Goal: Information Seeking & Learning: Learn about a topic

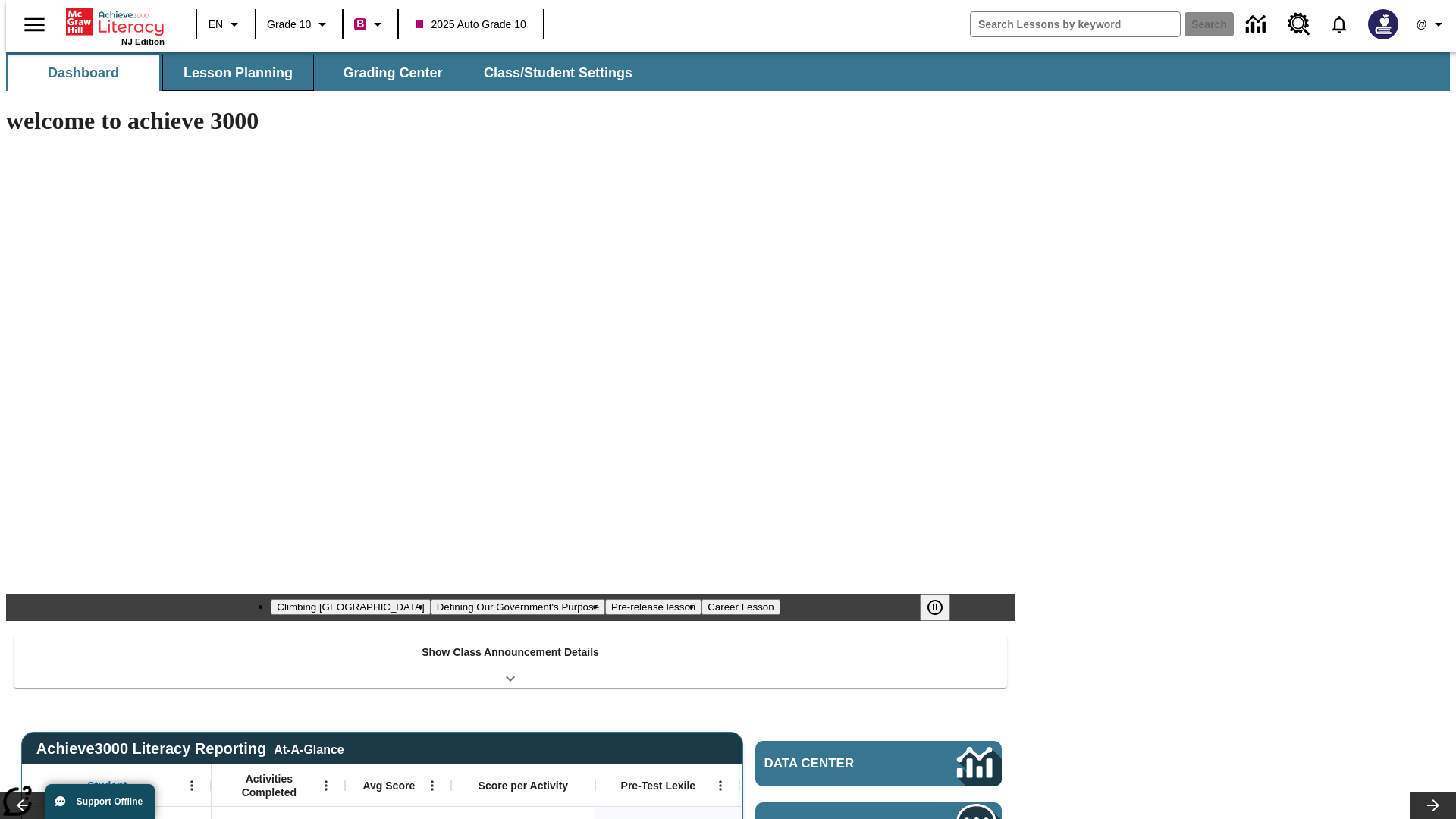
click at [232, 72] on button "Lesson Planning" at bounding box center [238, 73] width 152 height 37
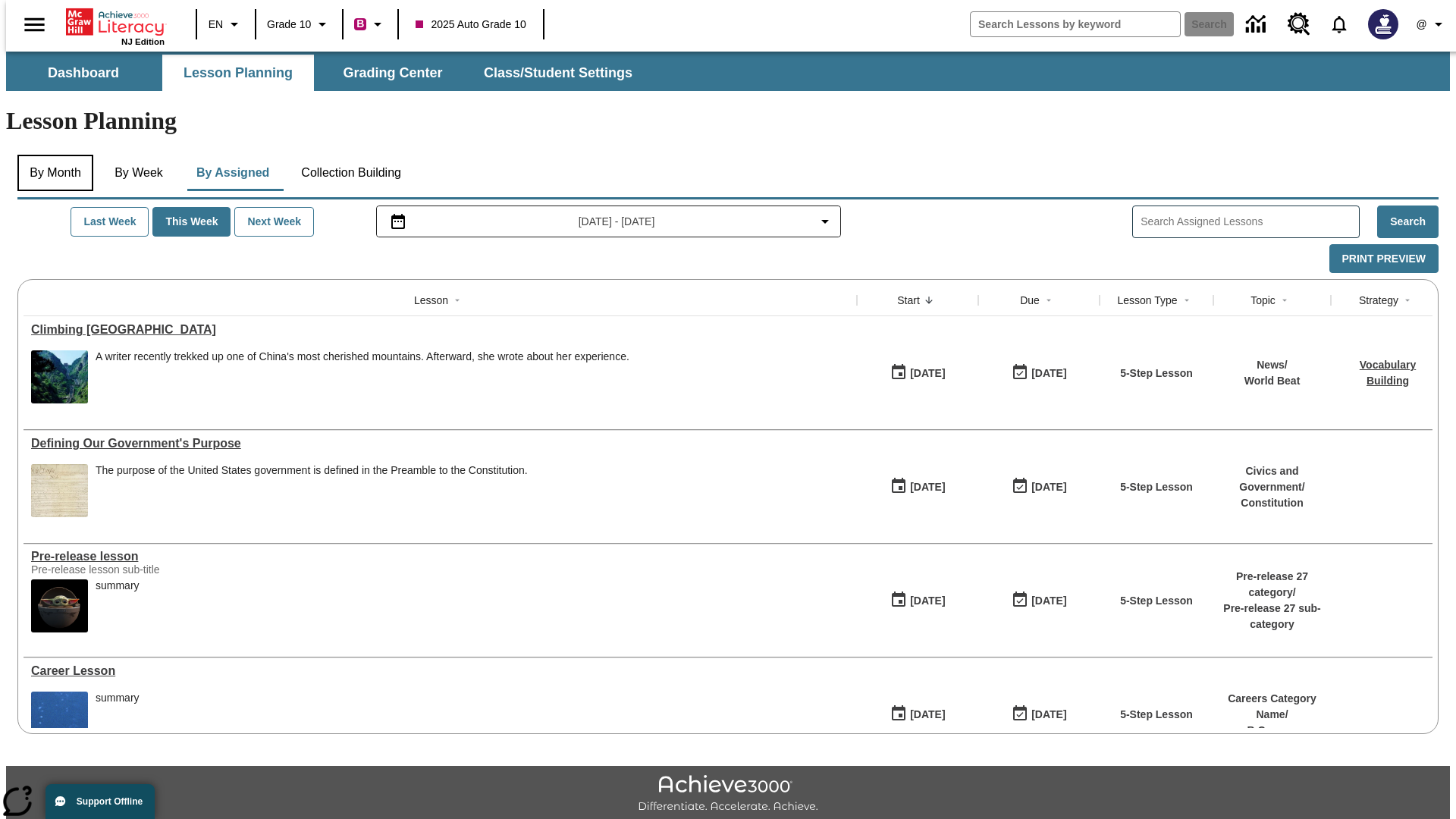
click at [51, 154] on button "By Month" at bounding box center [55, 173] width 76 height 37
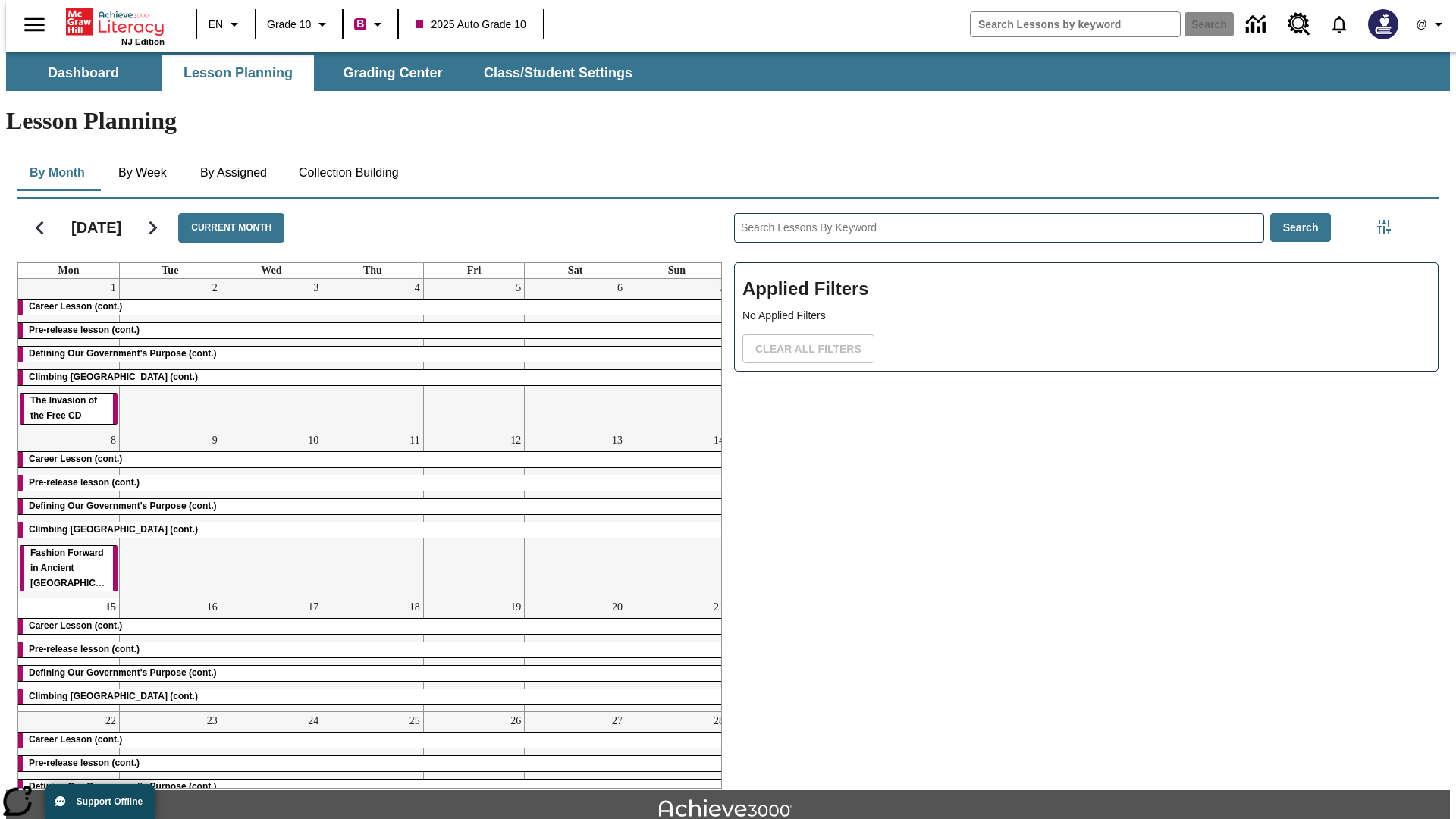
click at [366, 299] on div "Career Lesson (cont.)" at bounding box center [373, 306] width 709 height 15
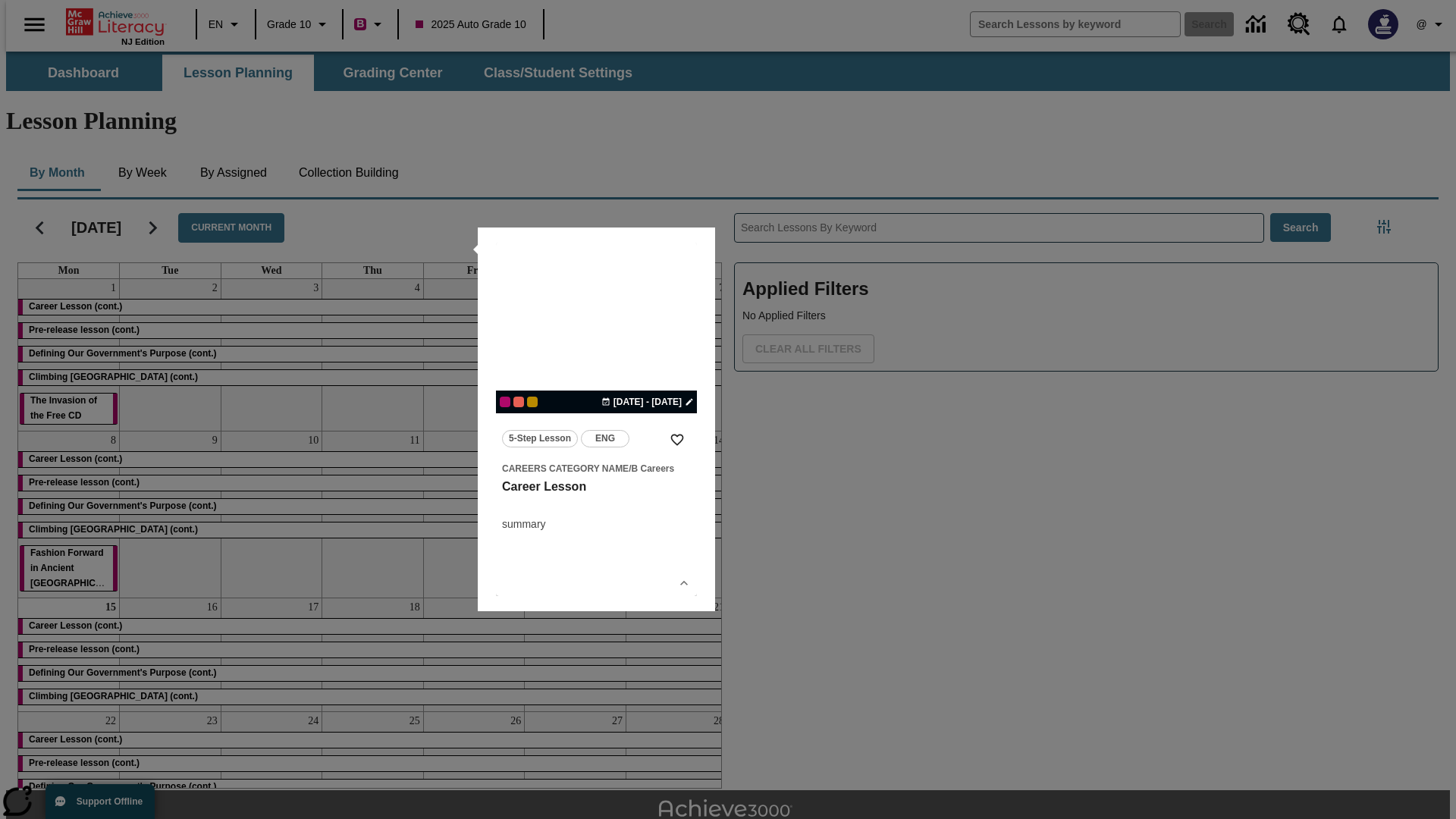
scroll to position [33, 0]
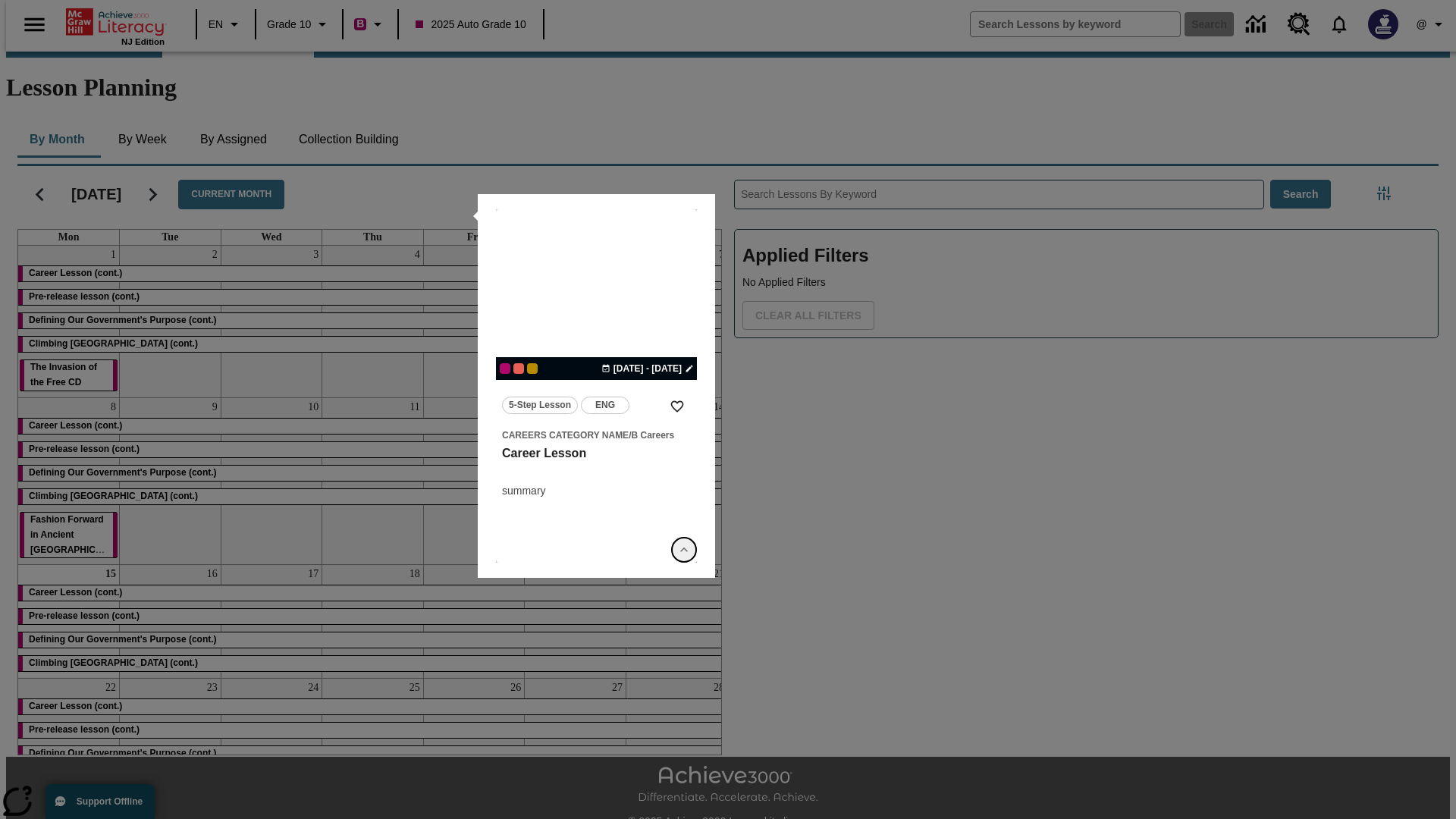
click at [684, 549] on icon "Show Details" at bounding box center [683, 549] width 15 height 15
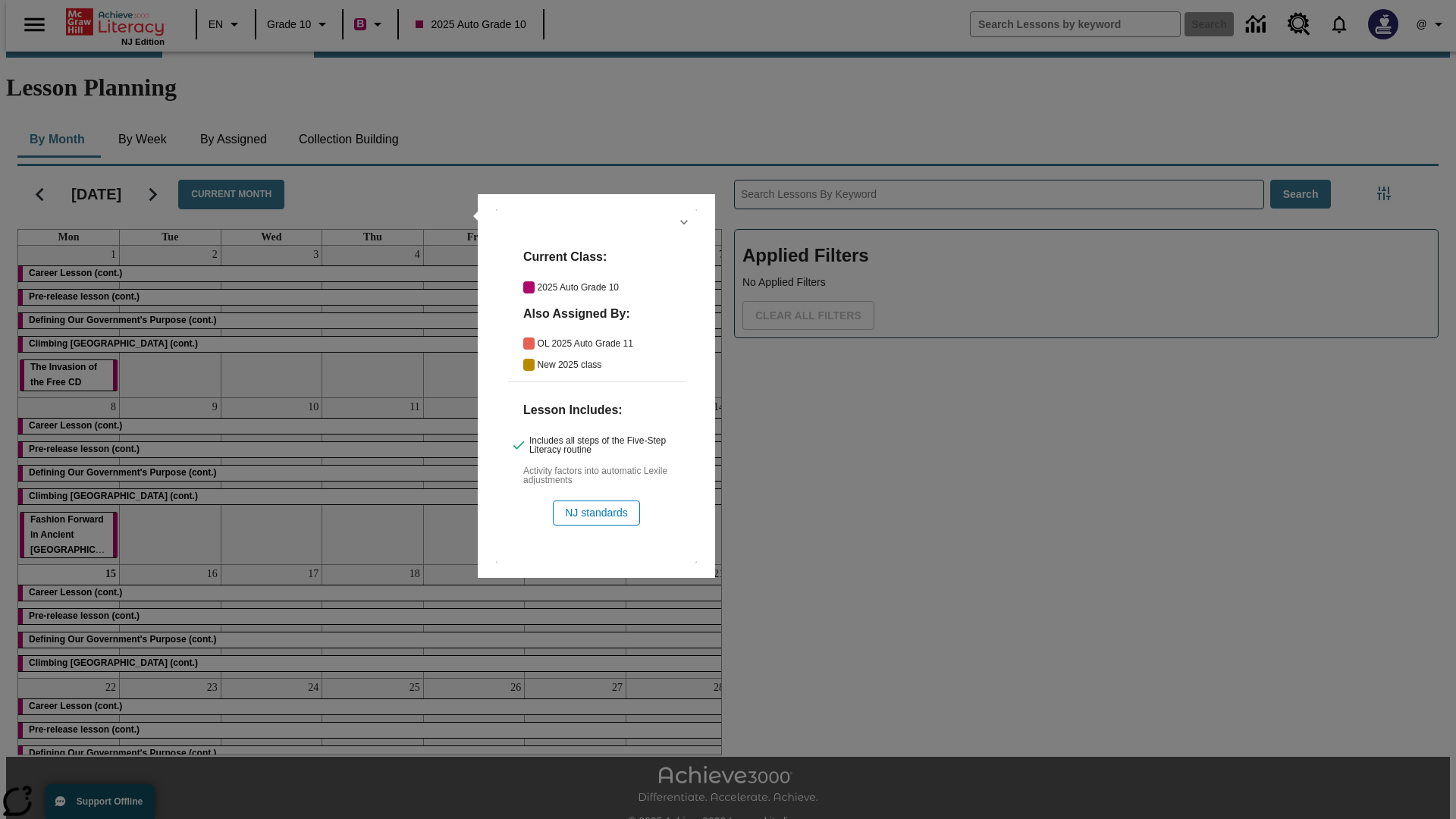
click at [684, 222] on icon "Hide Details" at bounding box center [683, 222] width 15 height 15
